Goal: Find specific fact: Find contact information

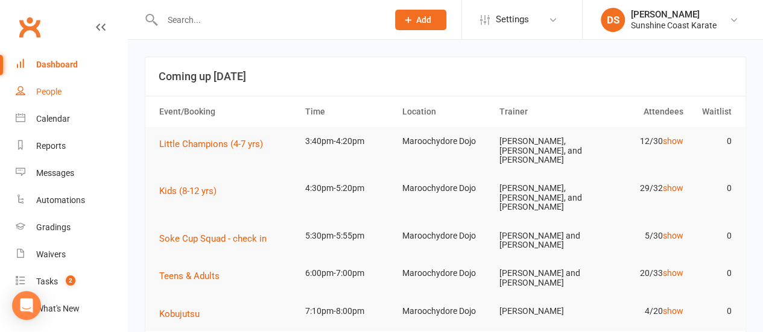
click at [51, 89] on div "People" at bounding box center [48, 92] width 25 height 10
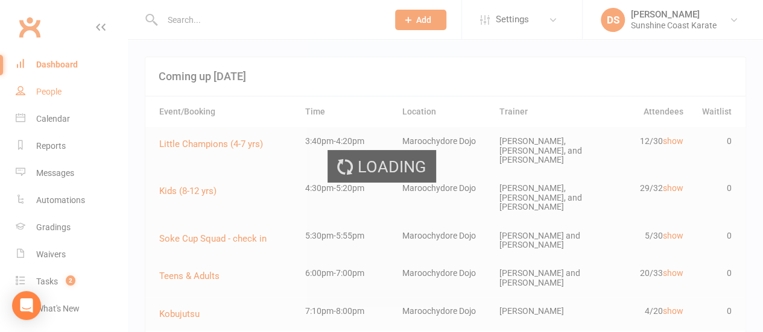
select select "100"
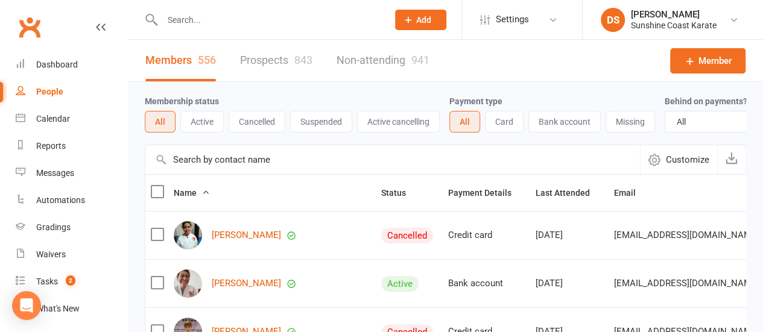
click at [222, 168] on input "text" at bounding box center [392, 159] width 494 height 29
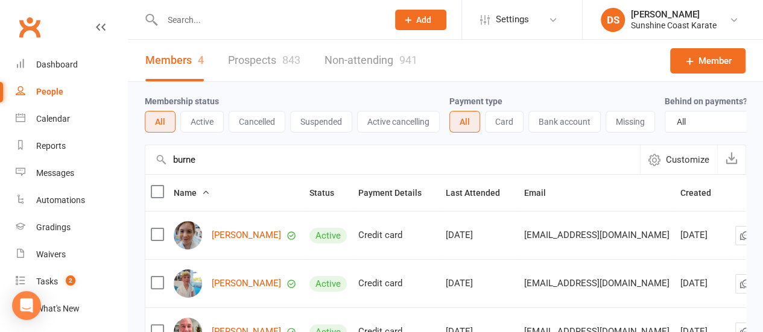
type input "burne"
drag, startPoint x: 500, startPoint y: 243, endPoint x: 616, endPoint y: 245, distance: 115.7
click at [616, 245] on td "[EMAIL_ADDRESS][DOMAIN_NAME]" at bounding box center [596, 235] width 156 height 48
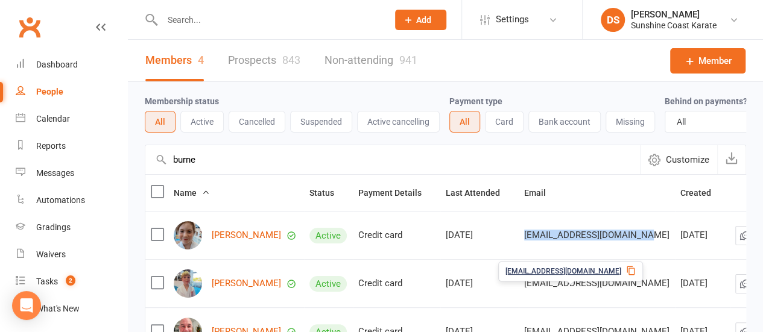
drag, startPoint x: 504, startPoint y: 292, endPoint x: 637, endPoint y: 291, distance: 132.6
click at [637, 291] on td "[EMAIL_ADDRESS][DOMAIN_NAME]" at bounding box center [596, 283] width 156 height 48
copy span "[EMAIL_ADDRESS][DOMAIN_NAME]"
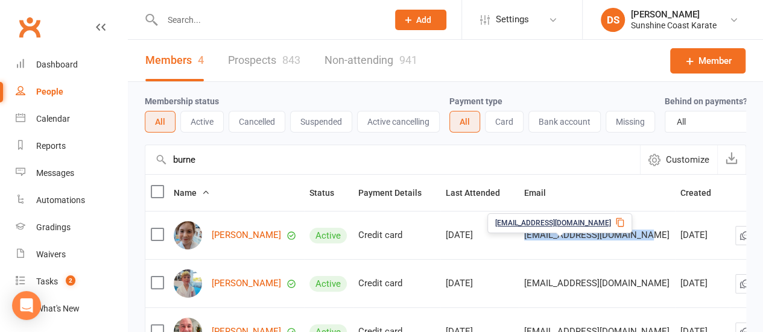
drag, startPoint x: 500, startPoint y: 243, endPoint x: 622, endPoint y: 243, distance: 121.8
click at [622, 243] on td "[EMAIL_ADDRESS][DOMAIN_NAME]" at bounding box center [596, 235] width 156 height 48
copy span "[EMAIL_ADDRESS][DOMAIN_NAME]"
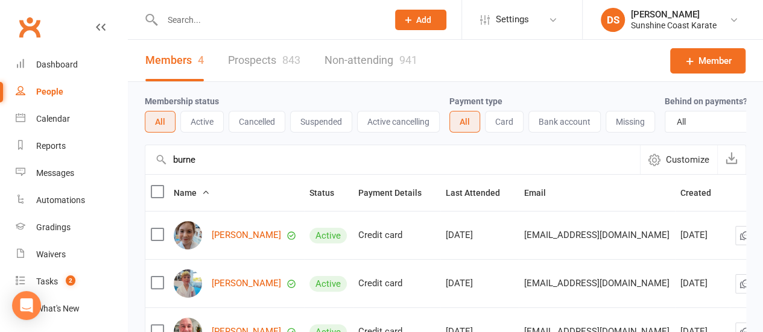
click at [578, 198] on th "Email" at bounding box center [596, 193] width 156 height 36
drag, startPoint x: 210, startPoint y: 168, endPoint x: 153, endPoint y: 168, distance: 57.3
click at [153, 168] on input "burne" at bounding box center [392, 159] width 494 height 29
